Goal: Navigation & Orientation: Find specific page/section

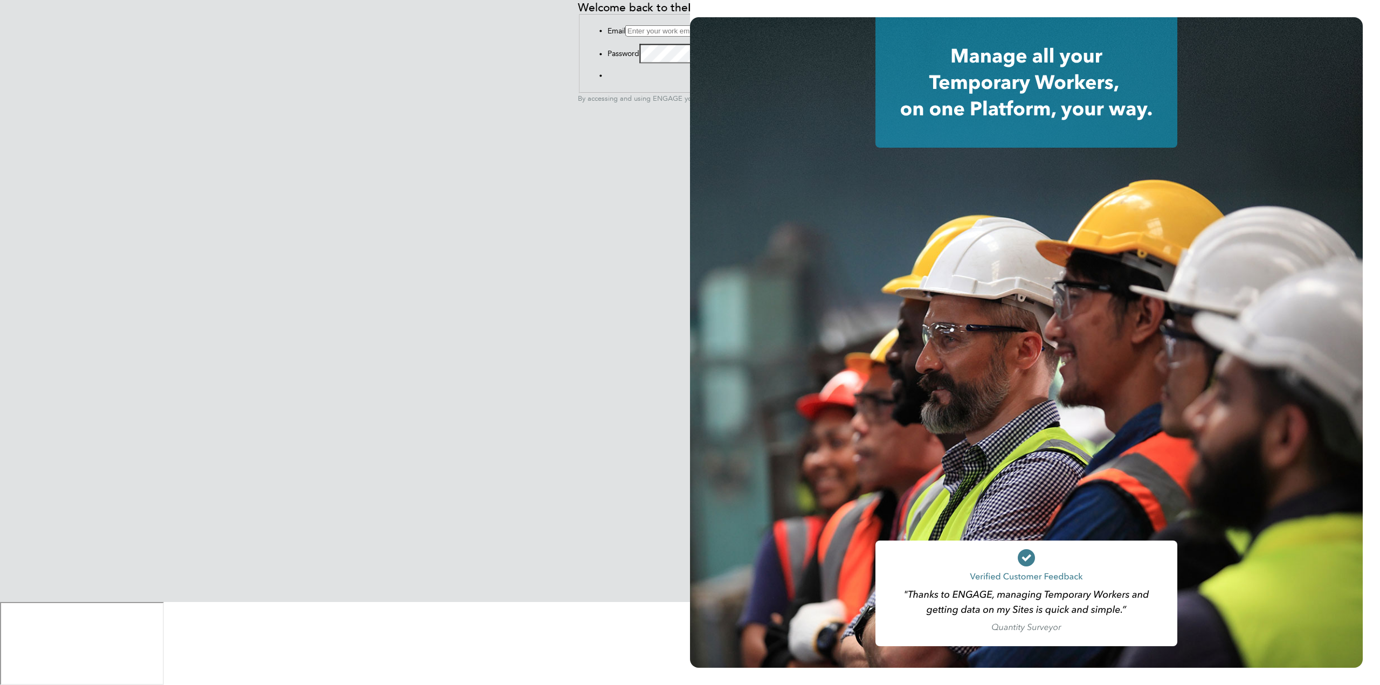
type input "sean.kneller@adsyst.co.uk"
click at [607, 78] on button "Sign In" at bounding box center [607, 78] width 0 height 0
type input "974019"
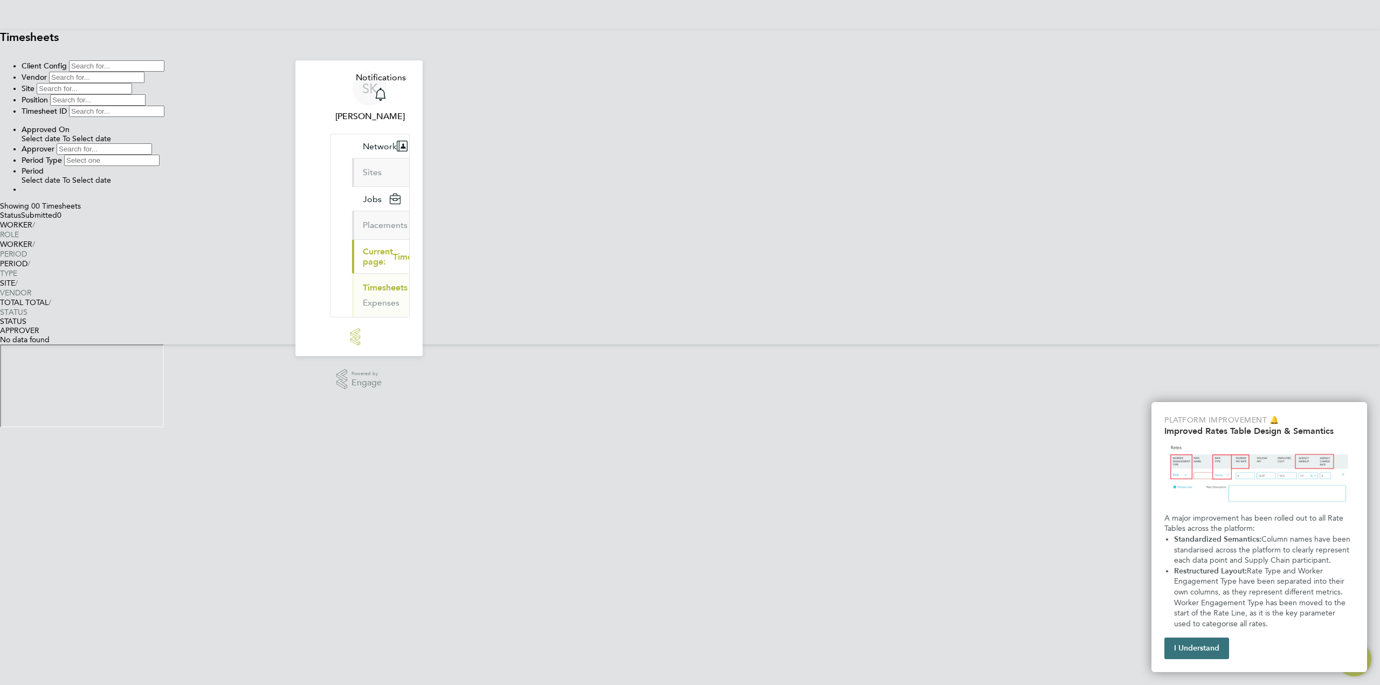
click at [1210, 645] on button "I Understand" at bounding box center [1196, 649] width 65 height 22
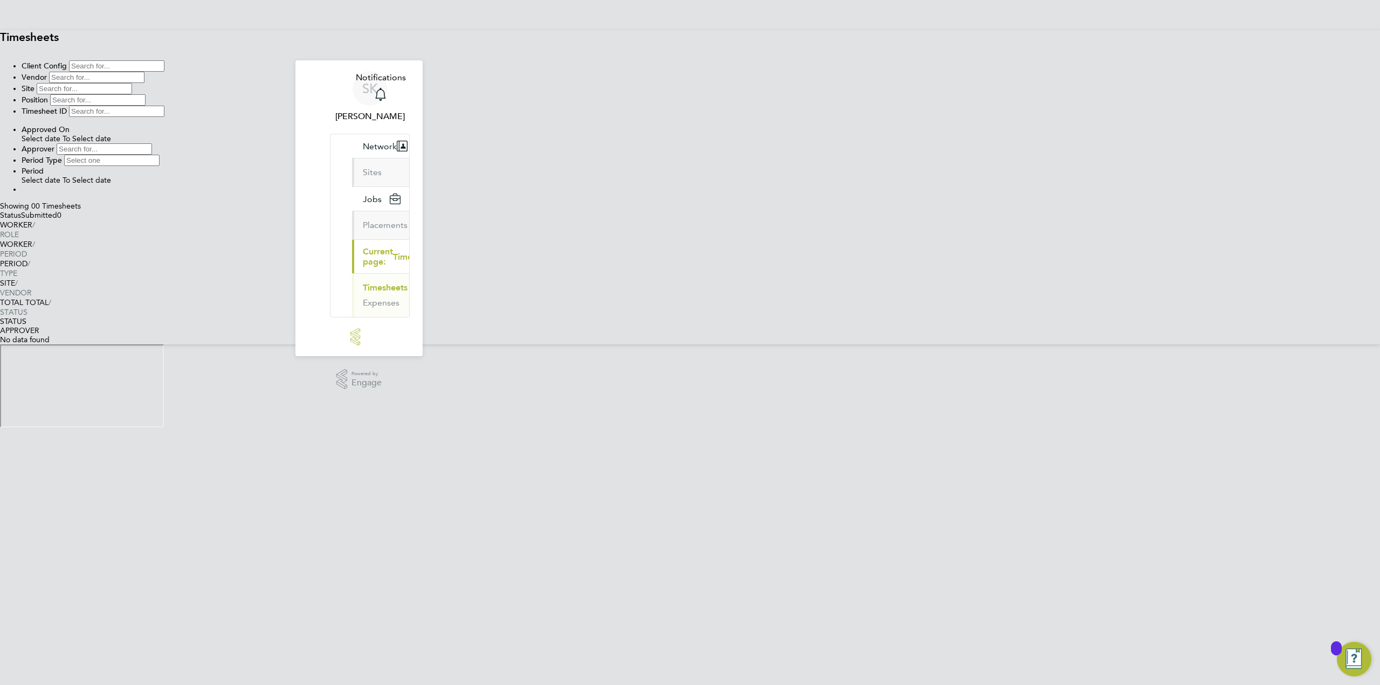
click at [1365, 653] on img "Open Resource Center, 9 new notifications" at bounding box center [1354, 659] width 34 height 34
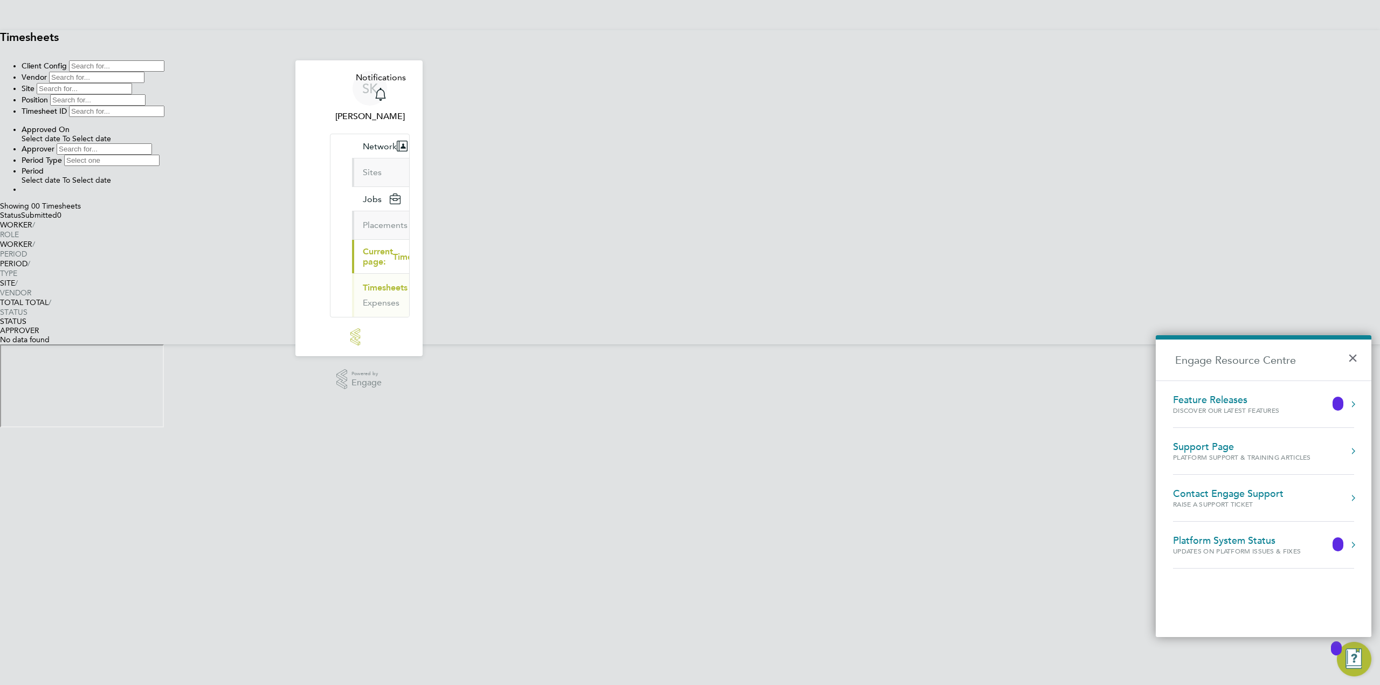
click at [1006, 427] on html "SK [PERSON_NAME] Notifications Applications: Network Sites Jobs Placements Curr…" at bounding box center [690, 213] width 1380 height 427
click at [356, 187] on button "Jobs" at bounding box center [380, 199] width 57 height 24
click at [363, 220] on link "Placements" at bounding box center [385, 225] width 45 height 10
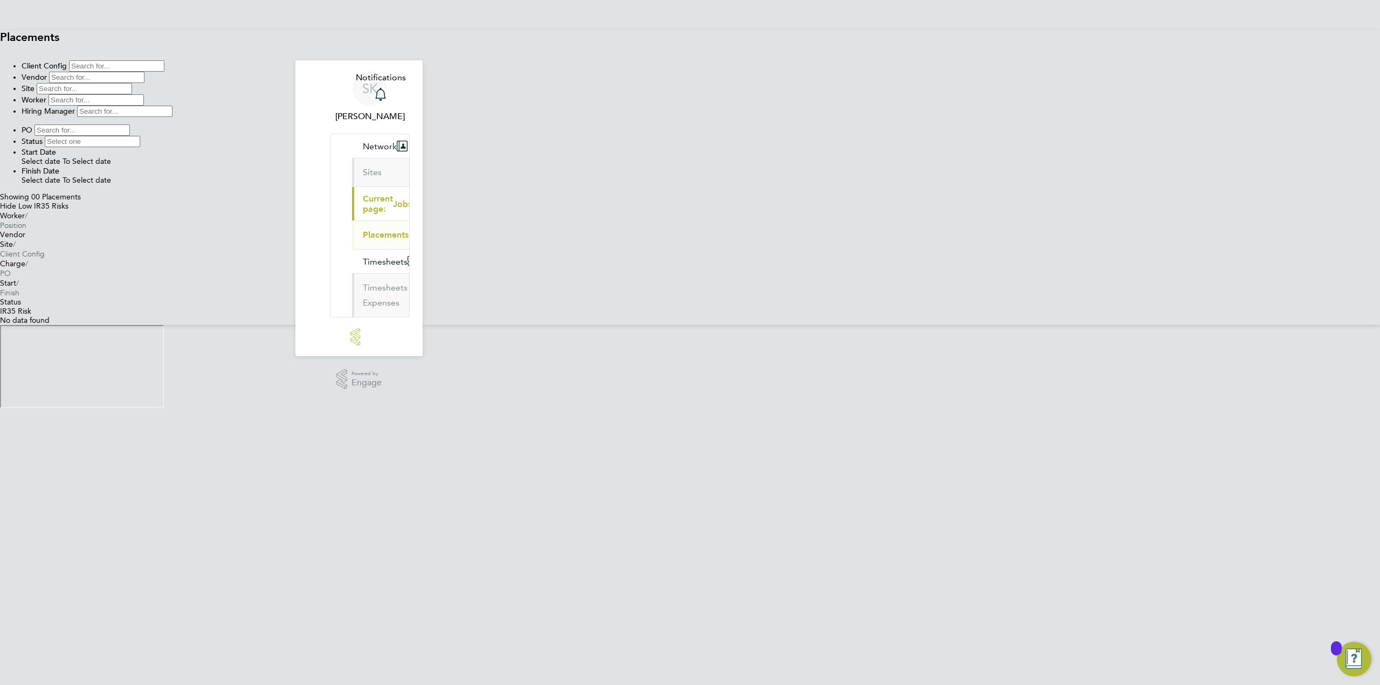
click at [352, 187] on button "Current page: Jobs" at bounding box center [391, 203] width 79 height 33
click at [363, 141] on span "Network" at bounding box center [380, 146] width 34 height 10
click at [352, 158] on ul "Sites" at bounding box center [380, 172] width 57 height 29
click at [363, 167] on link "Sites" at bounding box center [372, 172] width 19 height 10
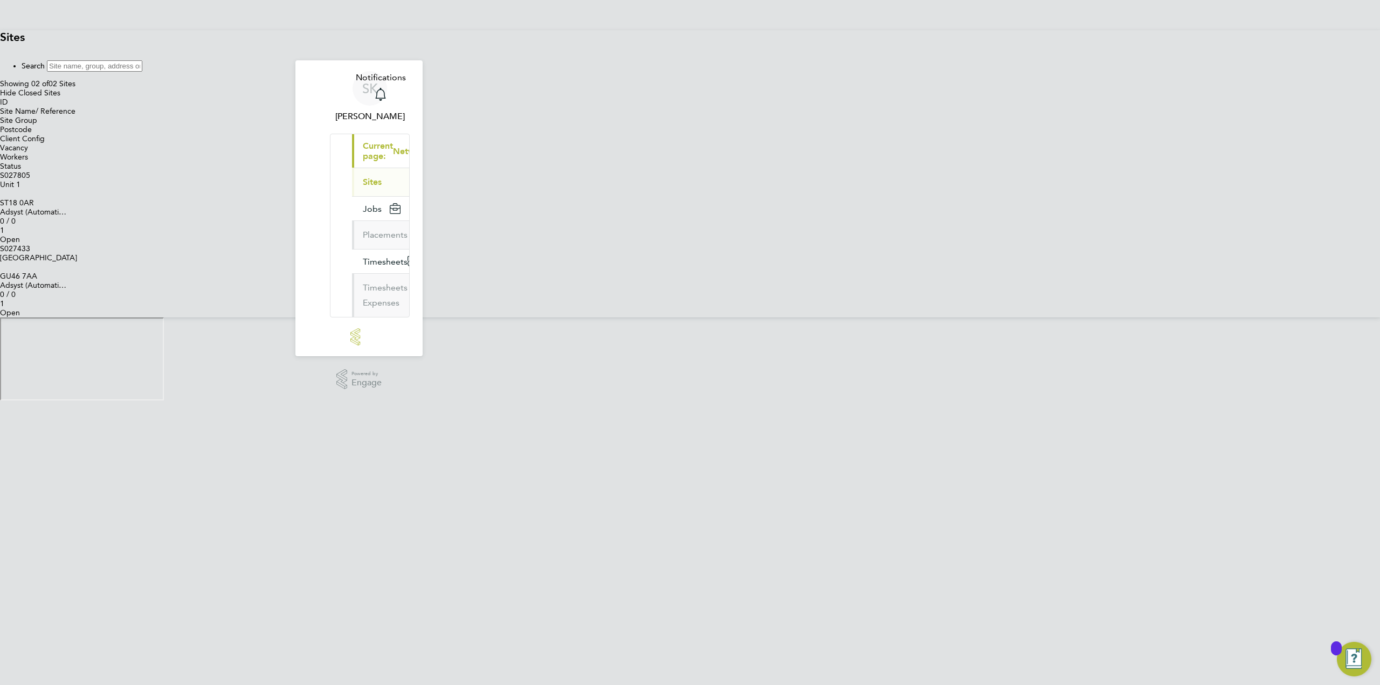
click at [77, 253] on span "[GEOGRAPHIC_DATA]" at bounding box center [38, 257] width 77 height 9
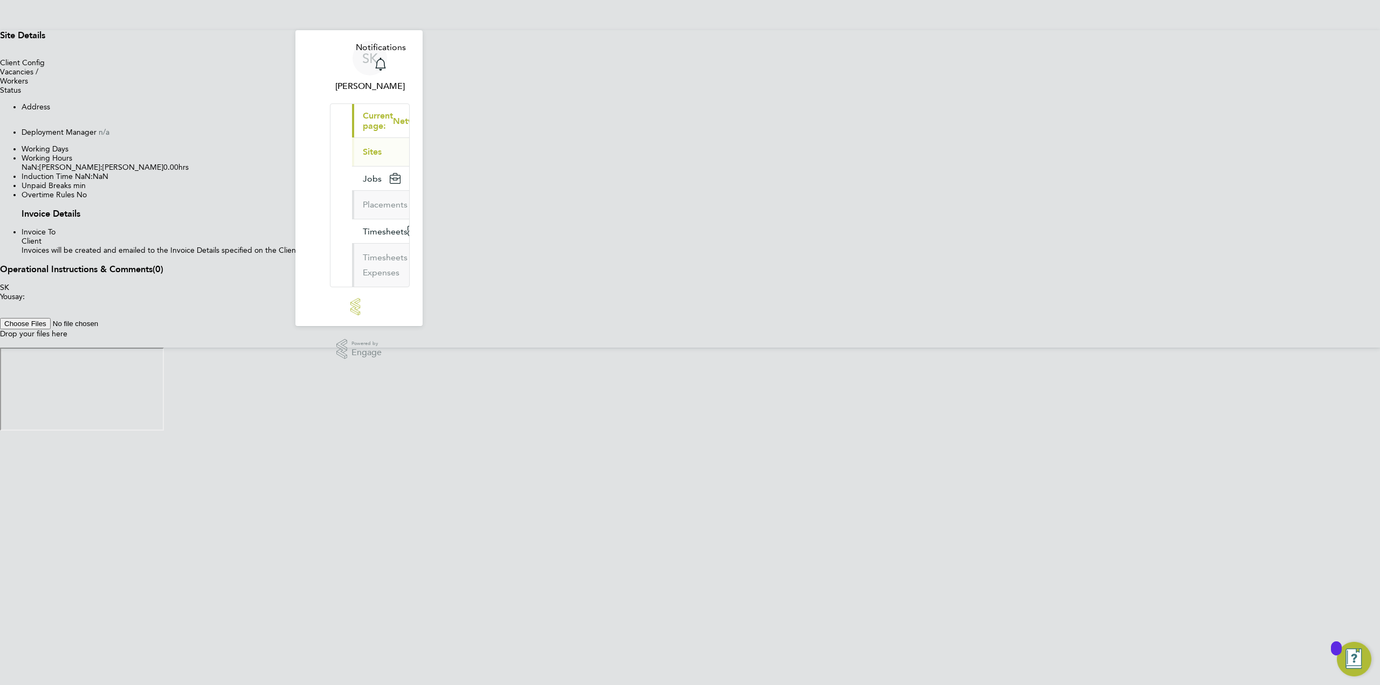
click at [0, 431] on icon at bounding box center [0, 431] width 0 height 0
